Goal: Task Accomplishment & Management: Manage account settings

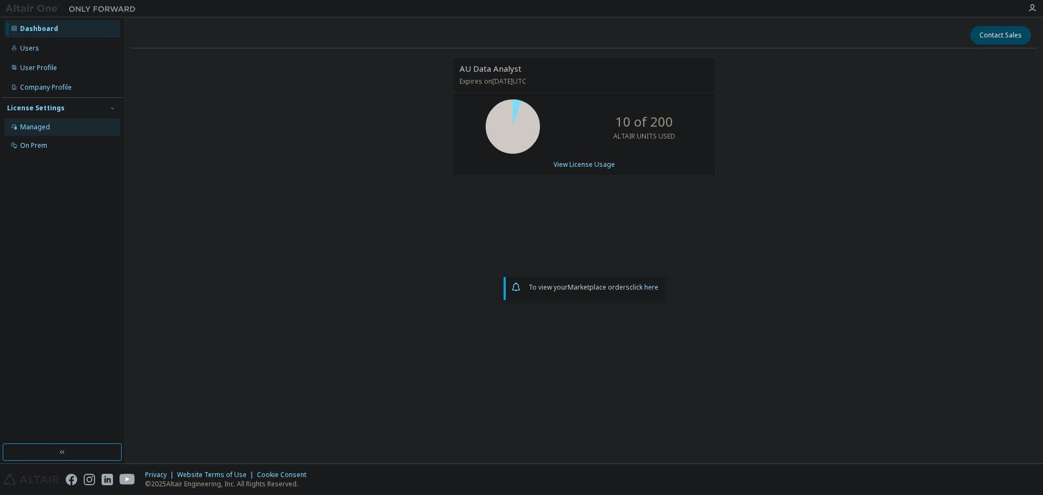
click at [38, 124] on div "Managed" at bounding box center [35, 127] width 30 height 9
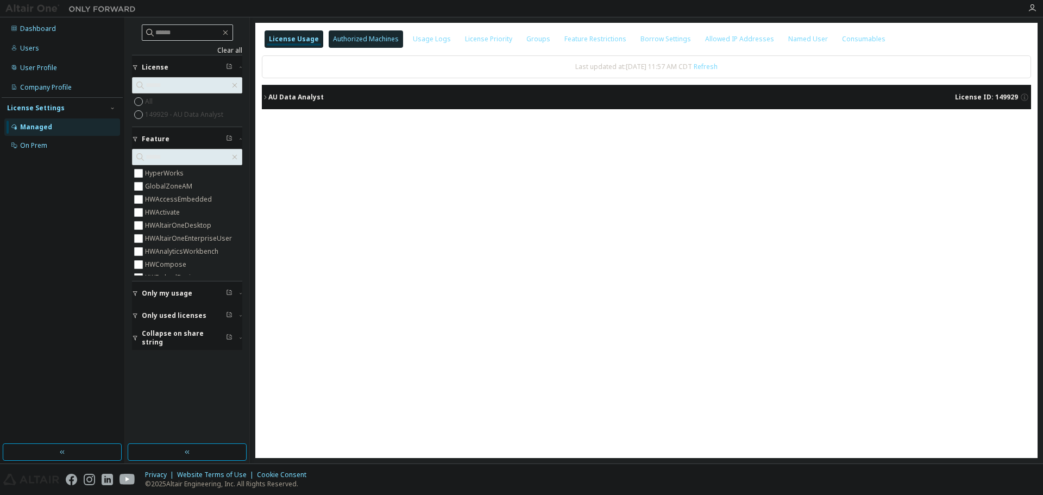
click at [367, 40] on div "Authorized Machines" at bounding box center [366, 39] width 66 height 9
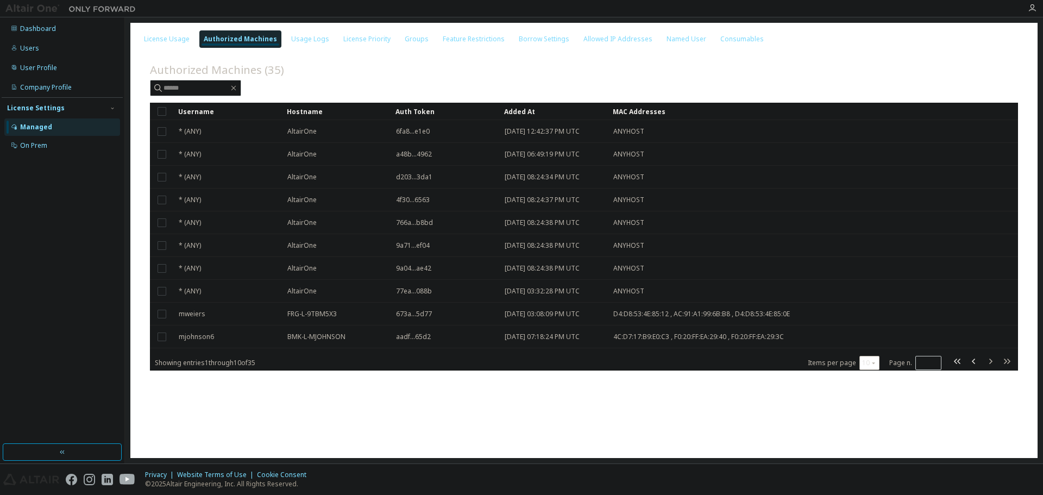
click at [863, 366] on button "10" at bounding box center [869, 363] width 15 height 9
click at [872, 421] on div "50" at bounding box center [903, 416] width 87 height 13
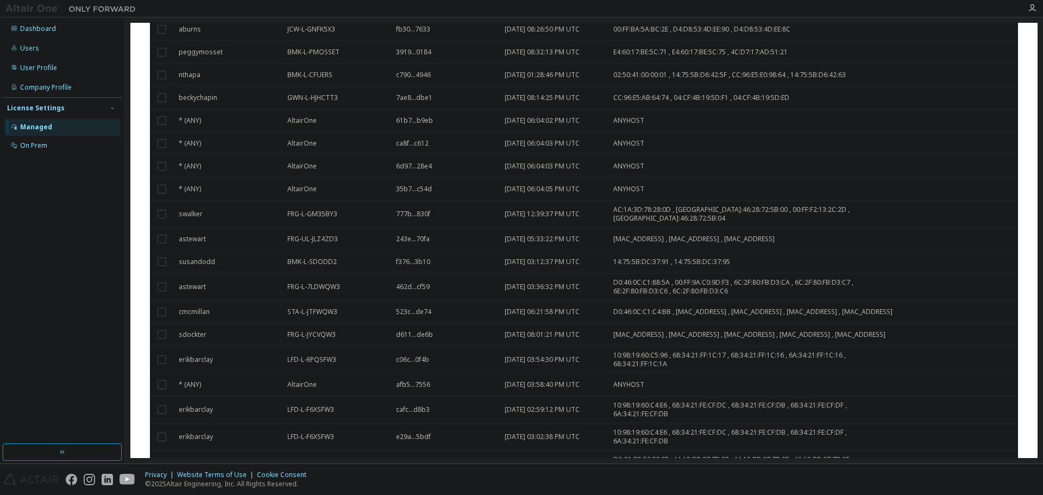
scroll to position [556, 0]
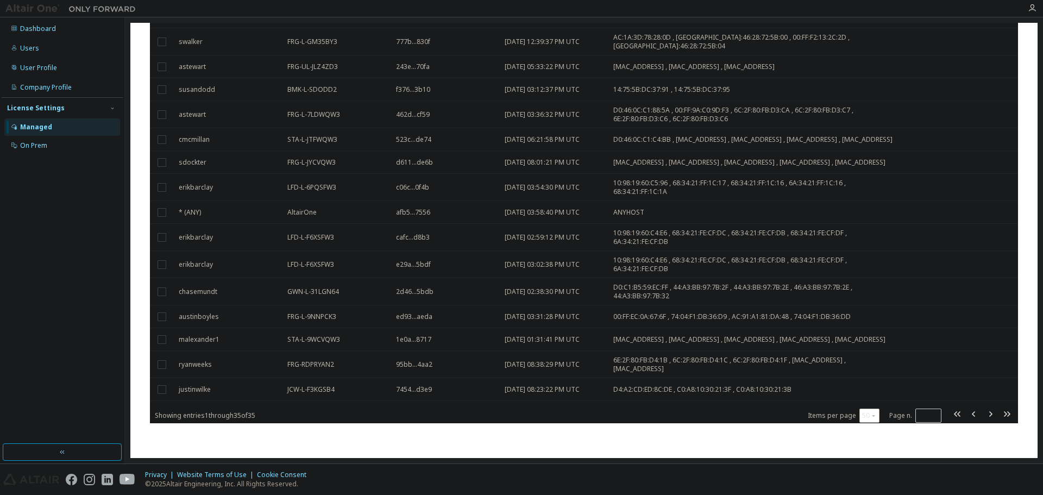
click at [866, 420] on div "50" at bounding box center [869, 415] width 20 height 14
click at [862, 412] on button "50" at bounding box center [869, 415] width 15 height 9
click at [867, 482] on div "100" at bounding box center [895, 482] width 87 height 13
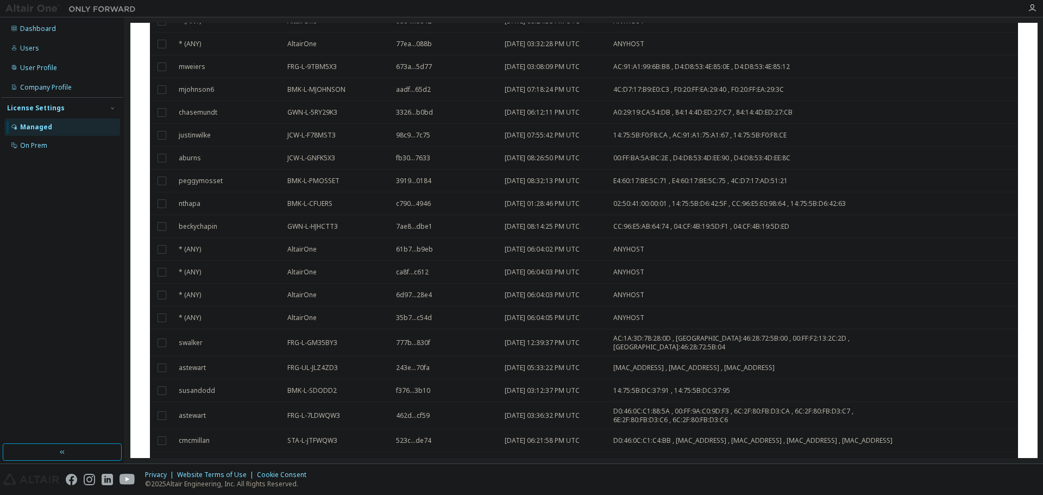
scroll to position [0, 0]
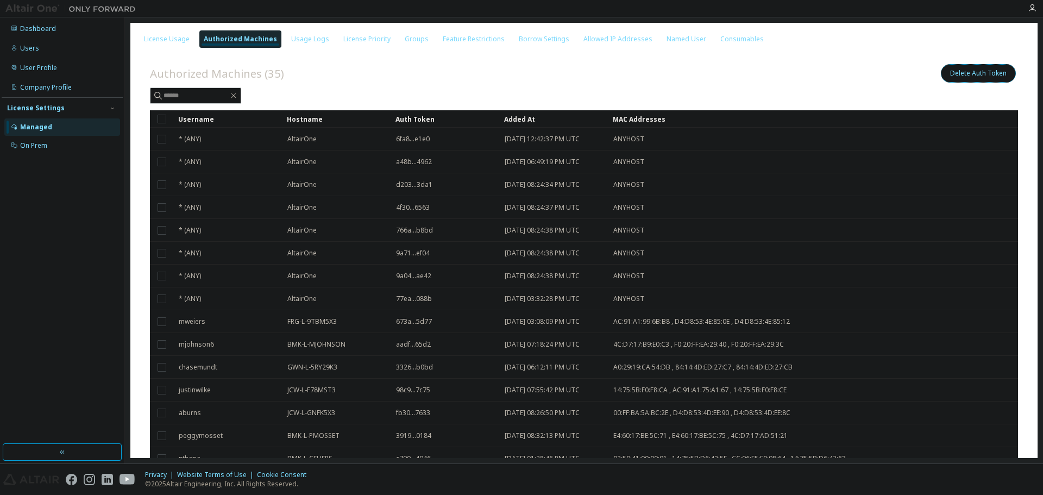
click at [968, 72] on button "Delete Auth Token" at bounding box center [978, 73] width 75 height 18
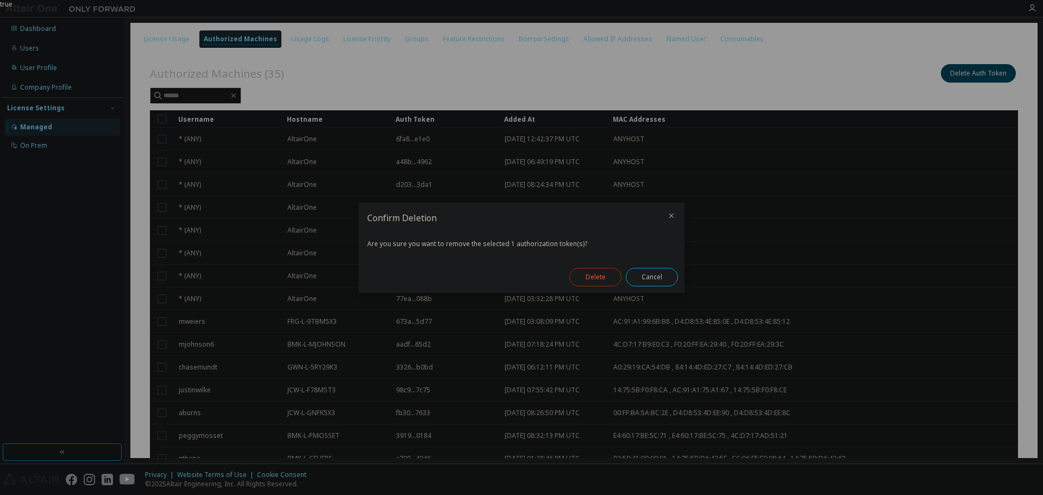
click at [584, 279] on button "Delete" at bounding box center [595, 277] width 52 height 18
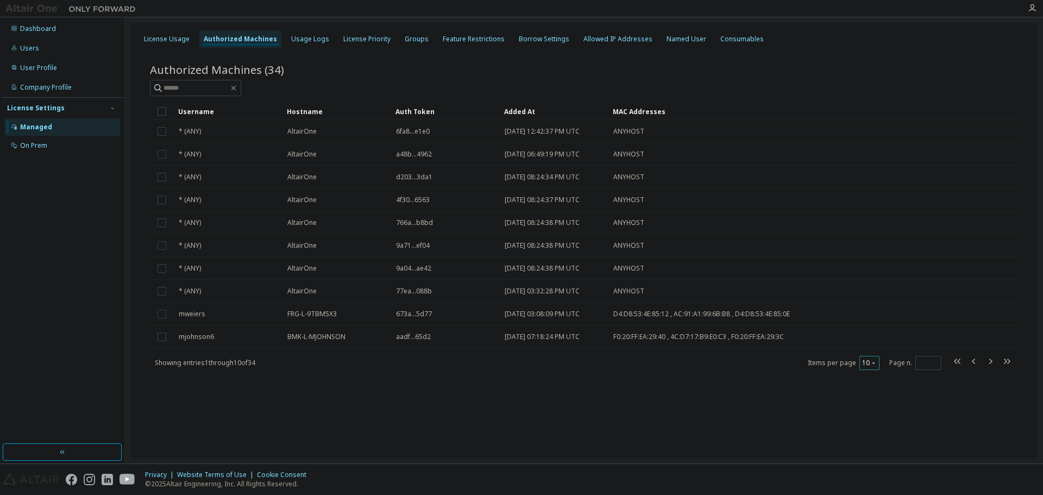
click at [870, 363] on button "10" at bounding box center [869, 363] width 15 height 9
click at [874, 429] on div "100" at bounding box center [903, 429] width 87 height 13
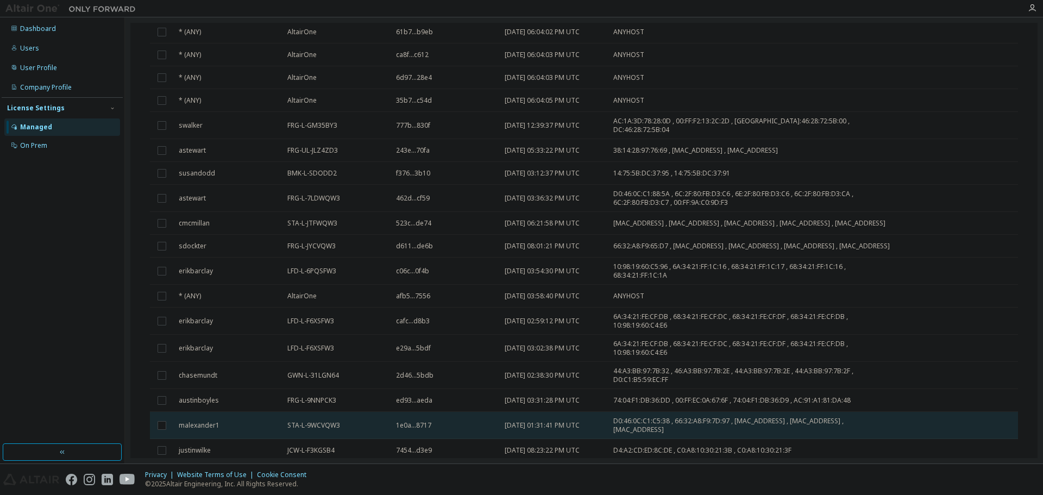
scroll to position [529, 0]
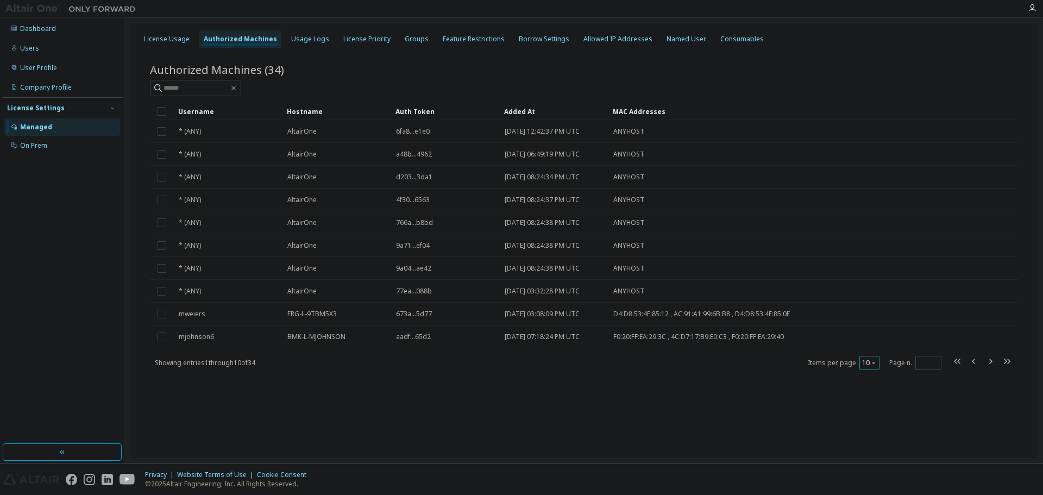
click at [870, 362] on icon "button" at bounding box center [873, 363] width 7 height 7
click at [869, 426] on div "100" at bounding box center [903, 429] width 87 height 13
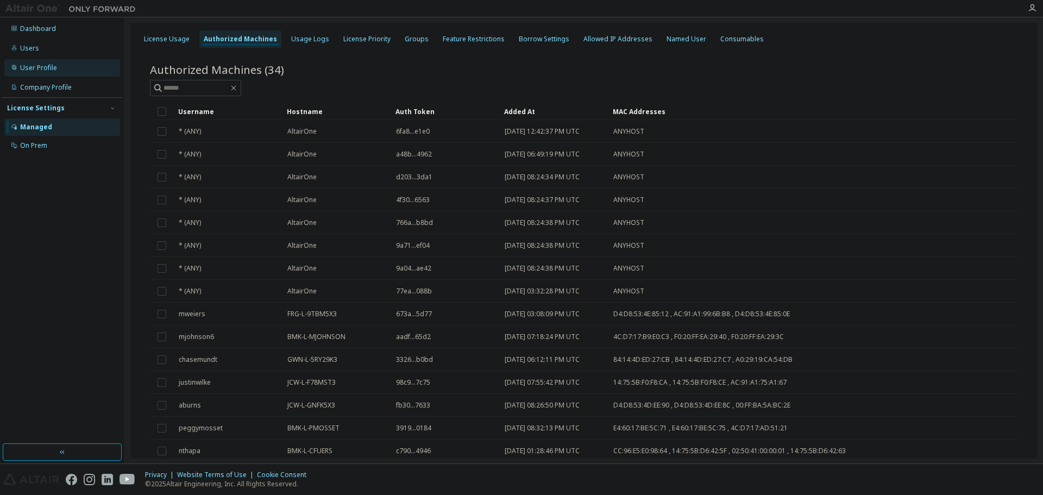
click at [41, 67] on div "User Profile" at bounding box center [38, 68] width 37 height 9
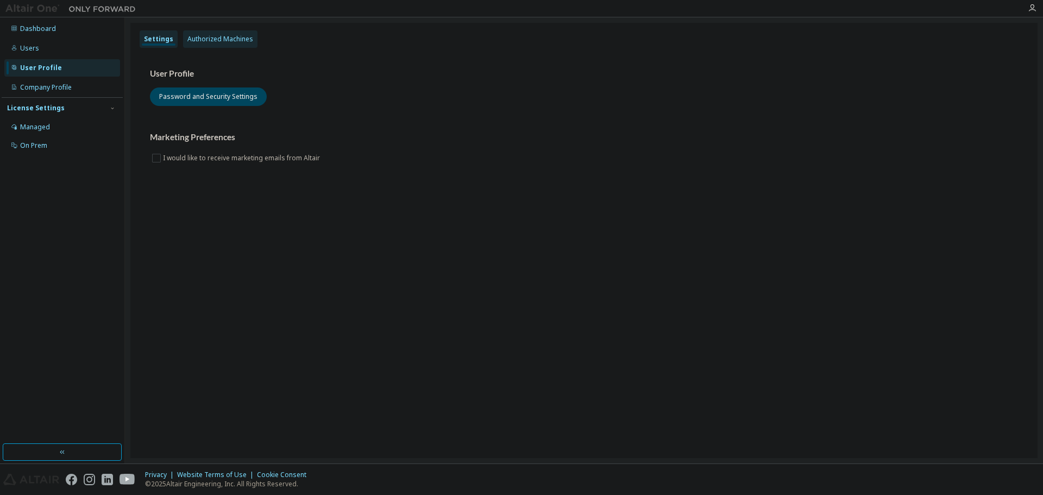
click at [240, 42] on div "Authorized Machines" at bounding box center [220, 39] width 66 height 9
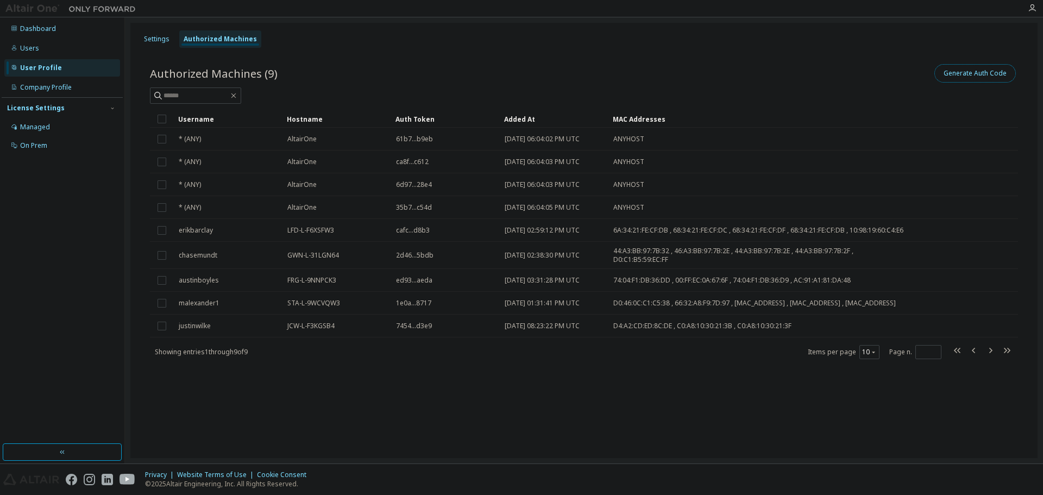
click at [983, 65] on button "Generate Auth Code" at bounding box center [974, 73] width 81 height 18
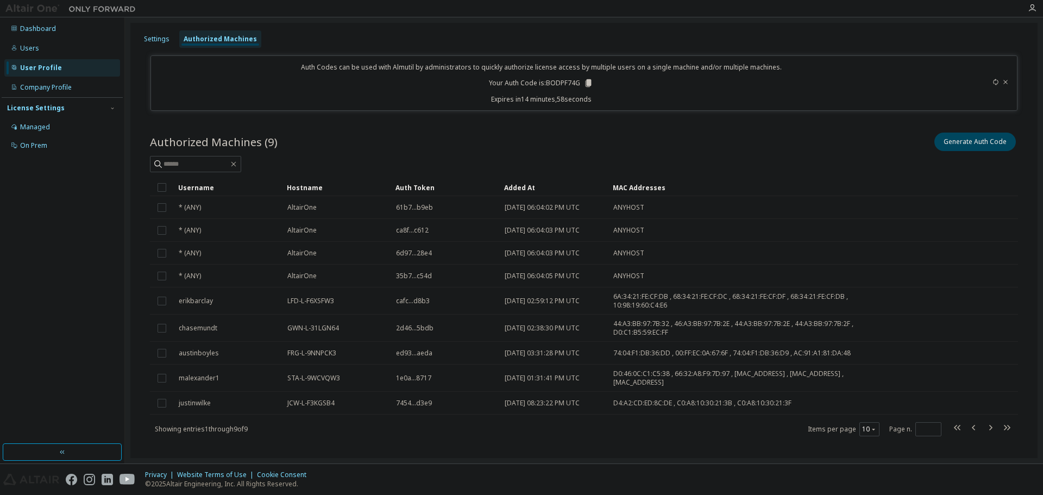
click at [583, 86] on icon at bounding box center [588, 83] width 10 height 10
click at [994, 80] on icon at bounding box center [996, 82] width 5 height 7
click at [992, 83] on icon at bounding box center [995, 82] width 7 height 7
click at [992, 82] on icon at bounding box center [995, 82] width 7 height 7
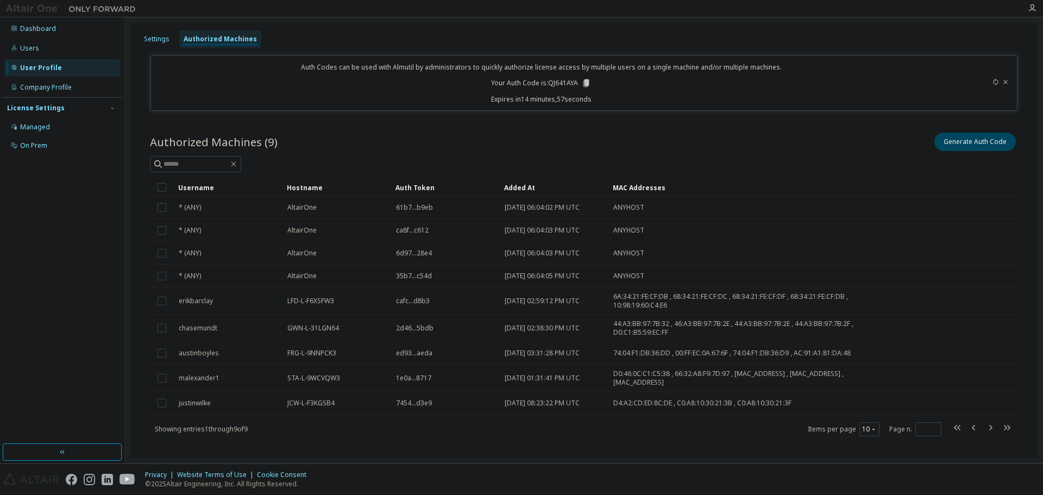
click at [1002, 81] on icon at bounding box center [1005, 82] width 7 height 7
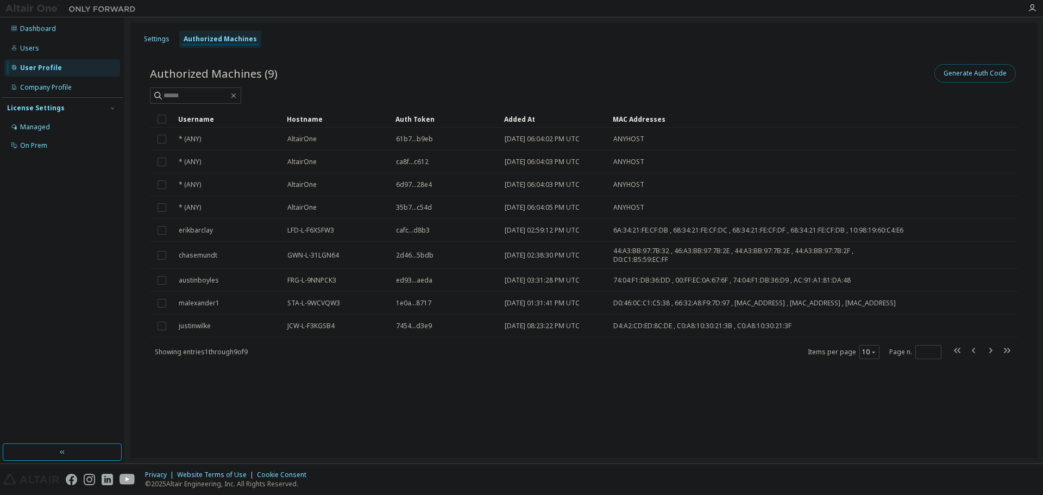
click at [984, 78] on button "Generate Auth Code" at bounding box center [974, 73] width 81 height 18
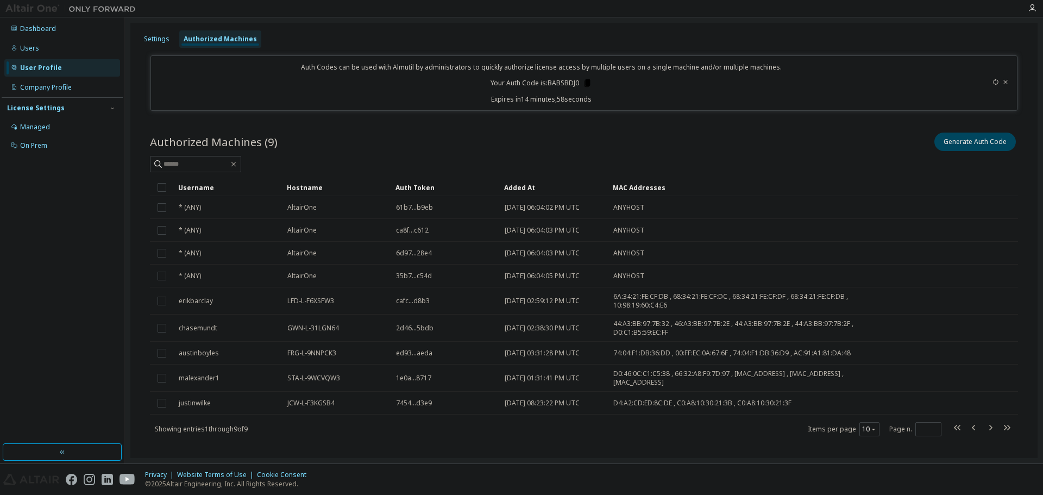
click at [584, 83] on icon at bounding box center [587, 83] width 6 height 8
click at [1004, 80] on icon at bounding box center [1006, 82] width 4 height 4
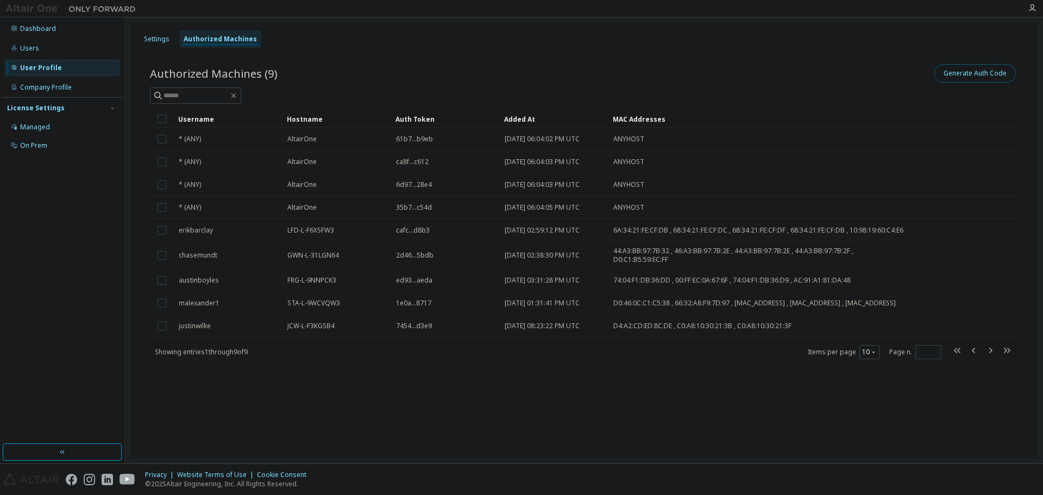
click at [957, 73] on button "Generate Auth Code" at bounding box center [974, 73] width 81 height 18
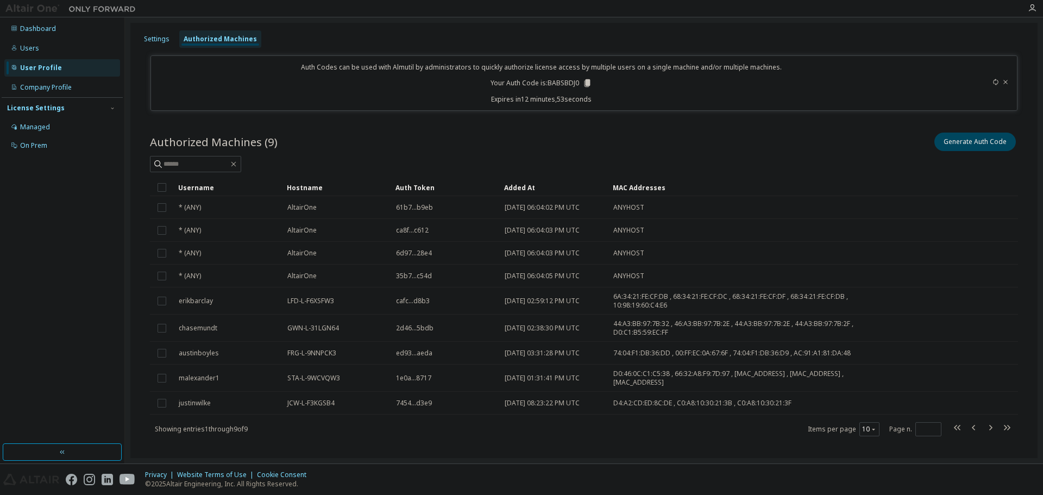
click at [584, 80] on icon at bounding box center [587, 83] width 6 height 8
